Goal: Download file/media

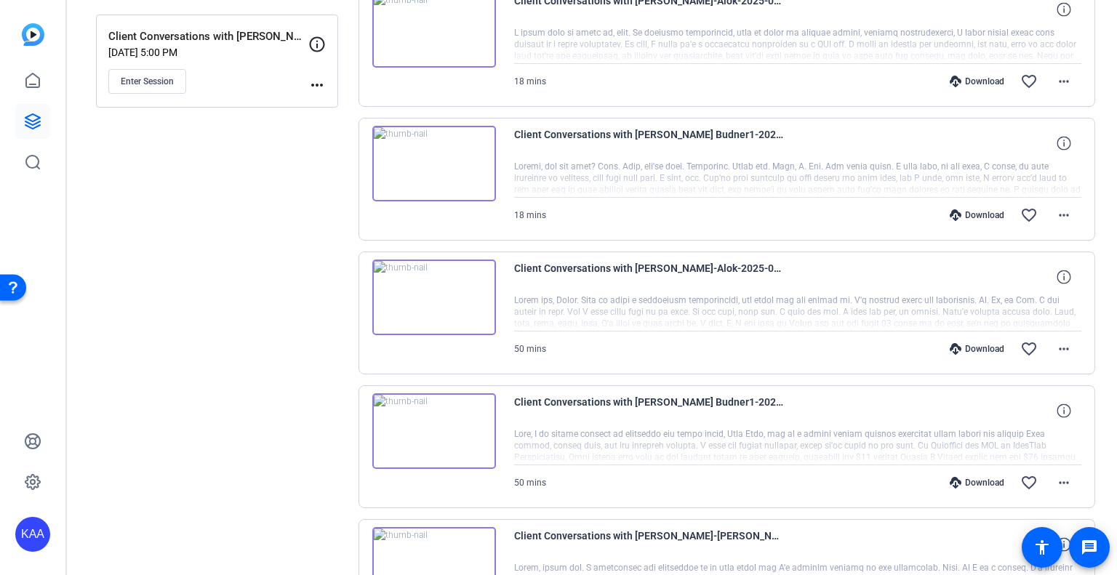
scroll to position [218, 0]
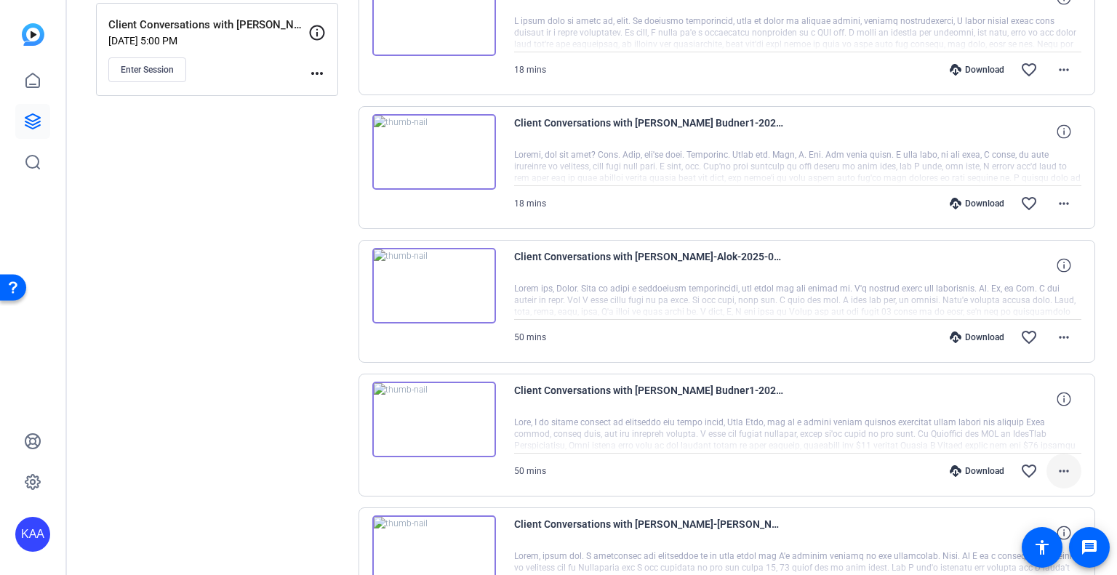
click at [1055, 468] on mat-icon "more_horiz" at bounding box center [1063, 471] width 17 height 17
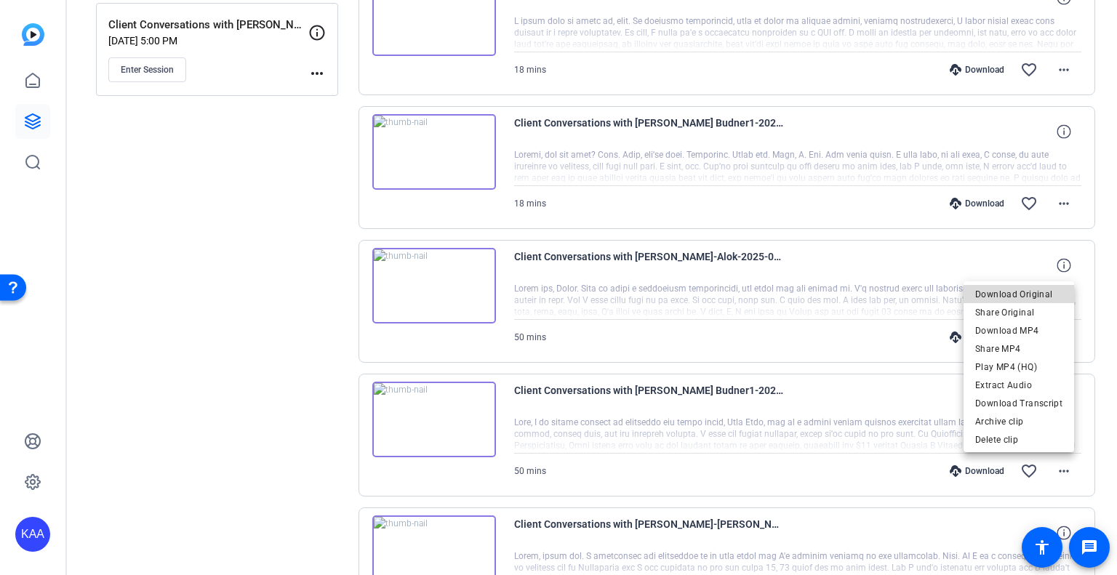
click at [1041, 289] on span "Download Original" at bounding box center [1018, 293] width 87 height 17
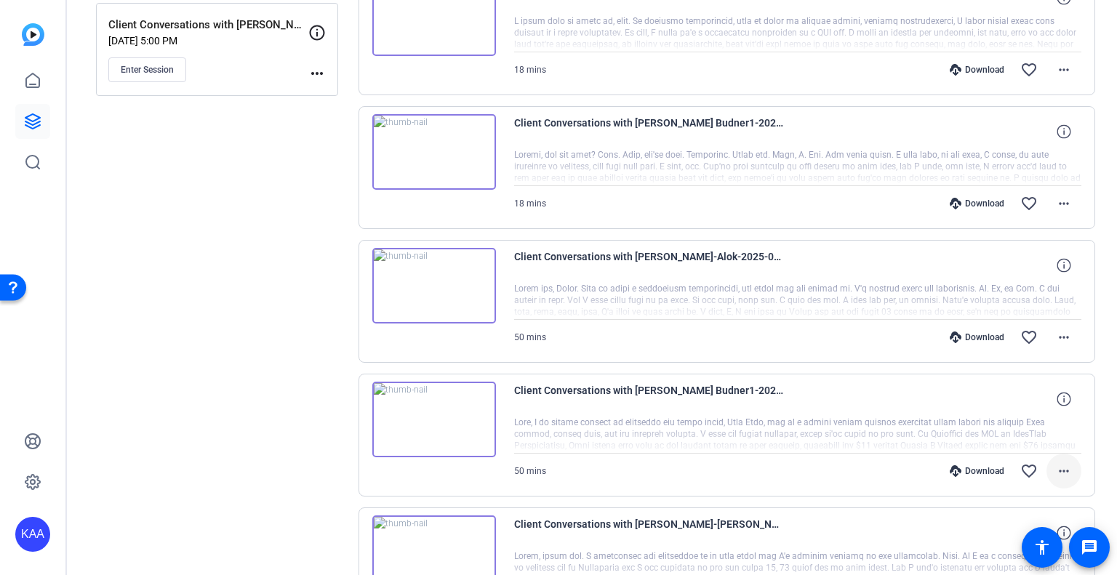
click at [1055, 472] on mat-icon "more_horiz" at bounding box center [1063, 471] width 17 height 17
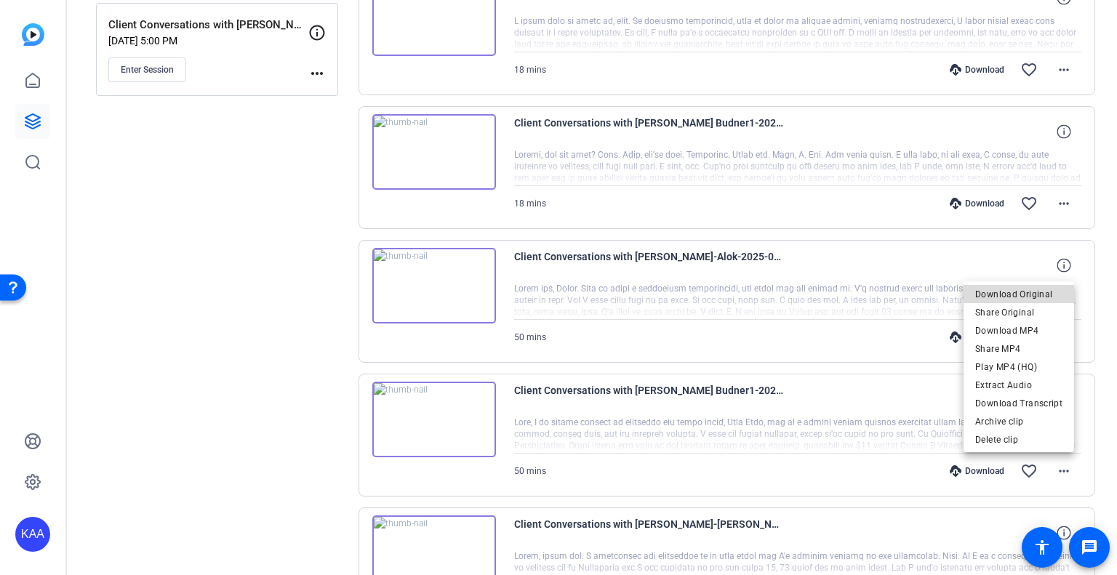
click at [1038, 293] on span "Download Original" at bounding box center [1018, 293] width 87 height 17
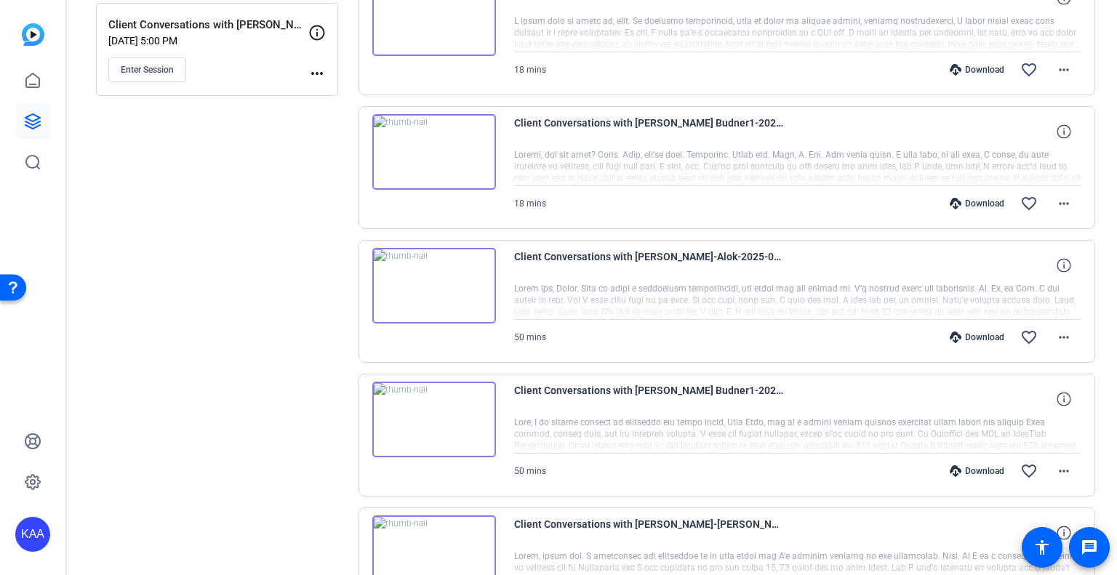
drag, startPoint x: 286, startPoint y: 564, endPoint x: 292, endPoint y: 558, distance: 8.2
click at [1061, 468] on mat-icon "more_horiz" at bounding box center [1063, 471] width 17 height 17
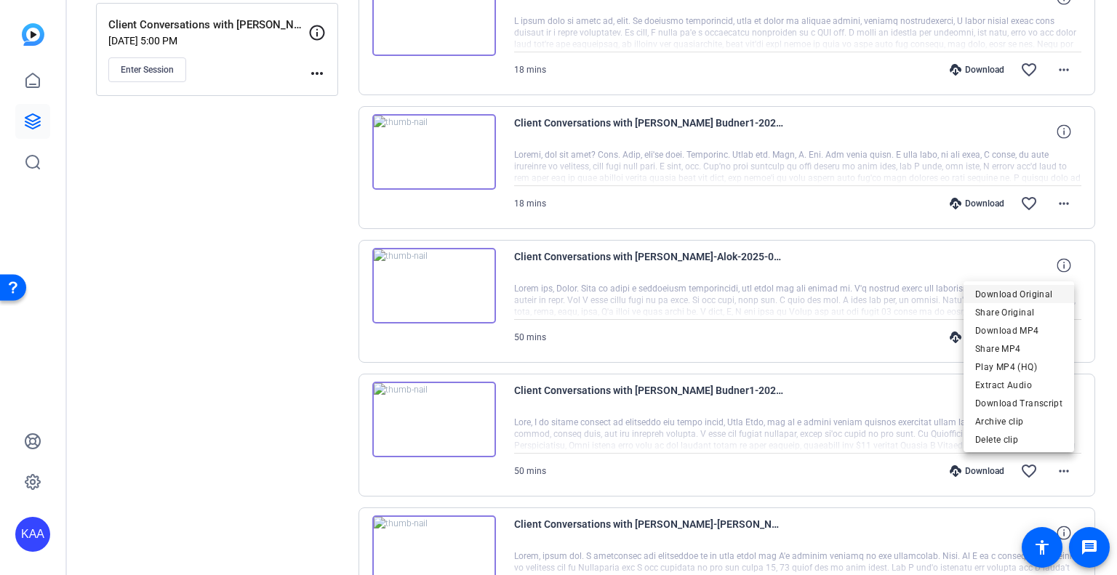
click at [1041, 290] on span "Download Original" at bounding box center [1018, 293] width 87 height 17
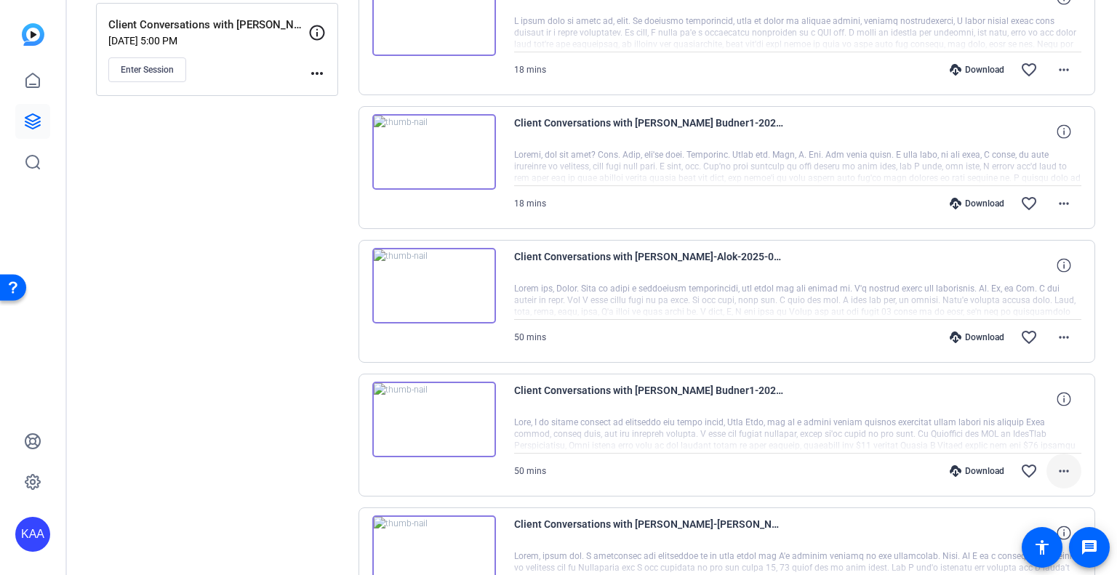
click at [1065, 466] on span at bounding box center [1063, 471] width 35 height 35
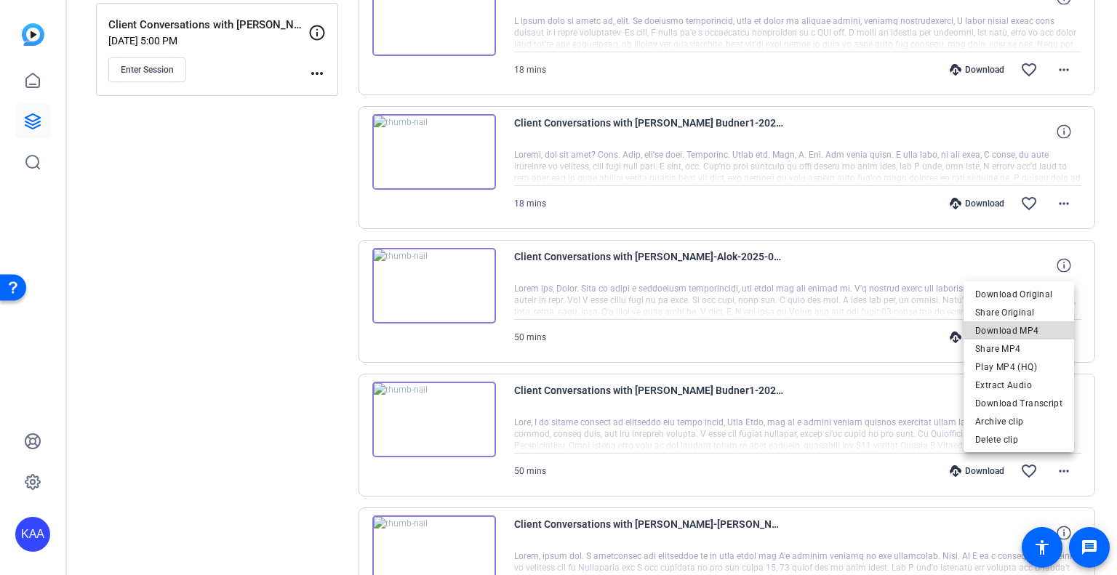
click at [1041, 327] on span "Download MP4" at bounding box center [1018, 329] width 87 height 17
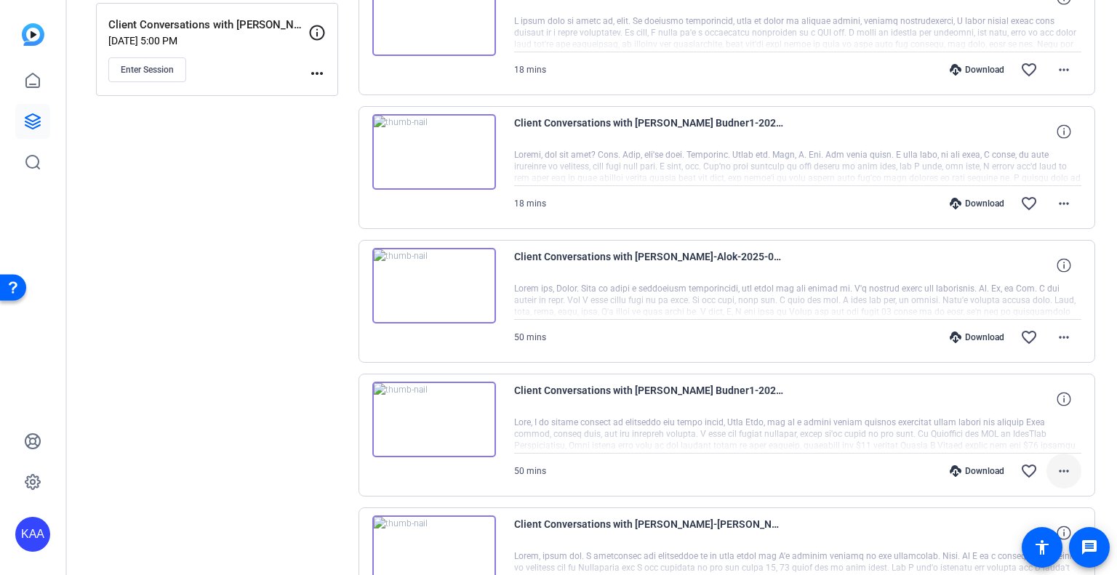
click at [1061, 468] on mat-icon "more_horiz" at bounding box center [1063, 471] width 17 height 17
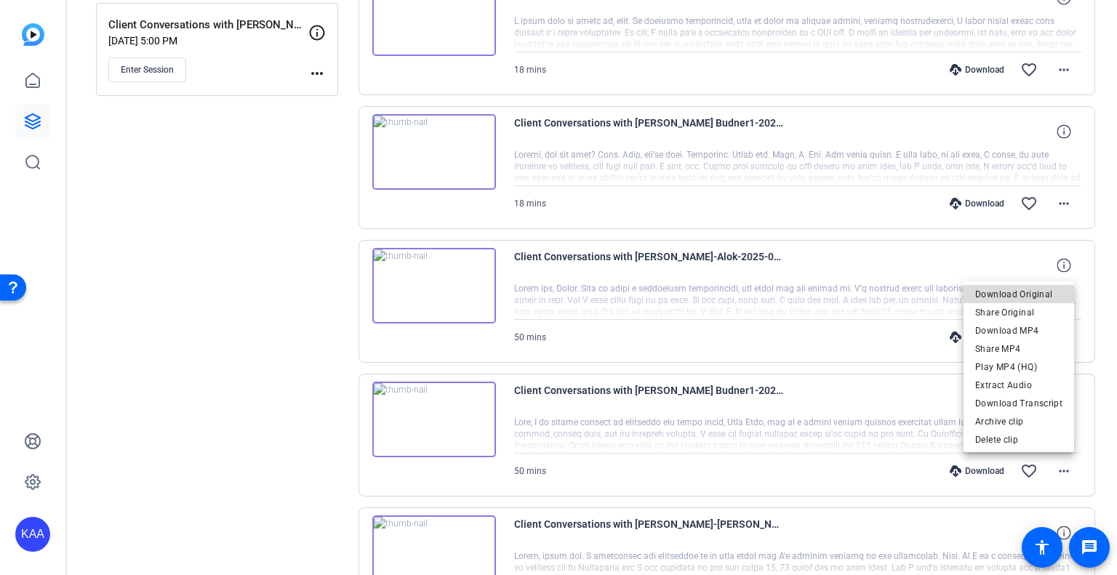
click at [1035, 292] on span "Download Original" at bounding box center [1018, 293] width 87 height 17
